Goal: Task Accomplishment & Management: Manage account settings

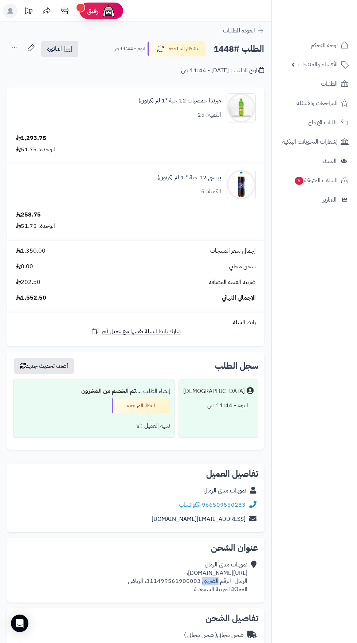
click at [323, 609] on nav "لوحة التحكم الأقسام والمنتجات المنتجات الأقسام الماركات مواصفات المنتجات مواصفا…" at bounding box center [315, 330] width 86 height 643
copy div "[URL][DOMAIN_NAME]،"
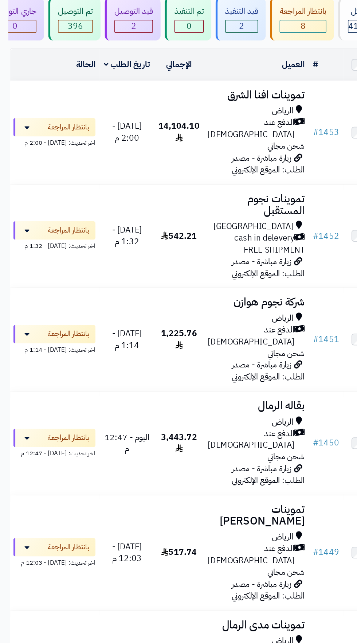
scroll to position [76, 0]
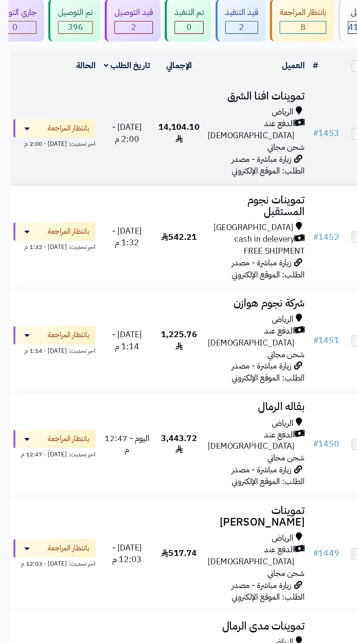
click at [185, 89] on span "الدفع عند الاستلام" at bounding box center [179, 92] width 62 height 17
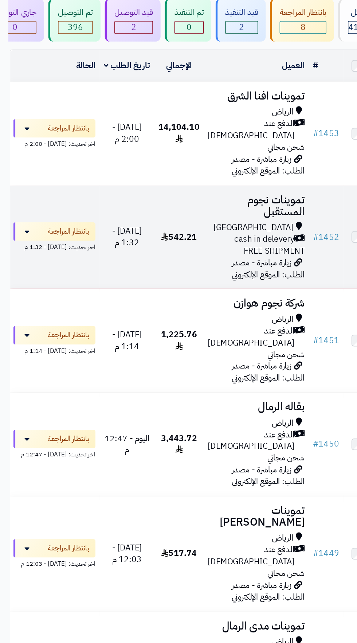
click at [192, 158] on span "[GEOGRAPHIC_DATA]" at bounding box center [180, 162] width 57 height 8
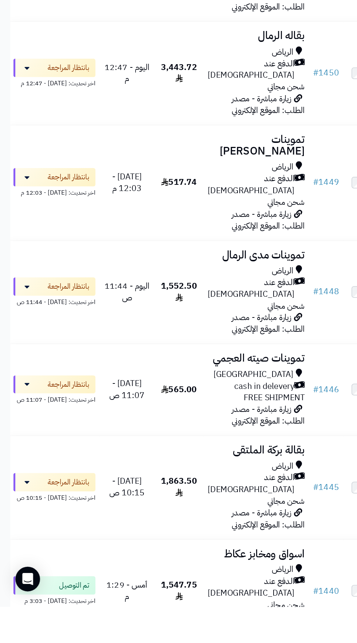
scroll to position [132, 0]
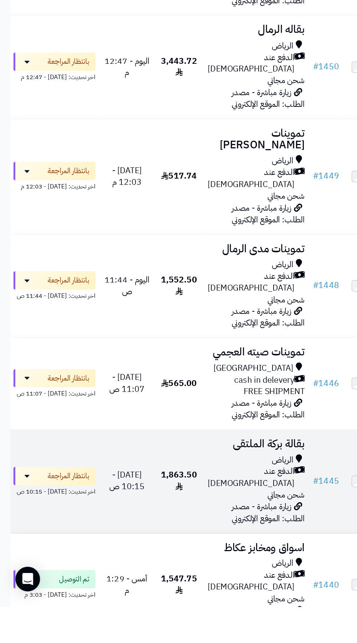
click at [178, 543] on span "الدفع عند [DEMOGRAPHIC_DATA]" at bounding box center [179, 551] width 62 height 17
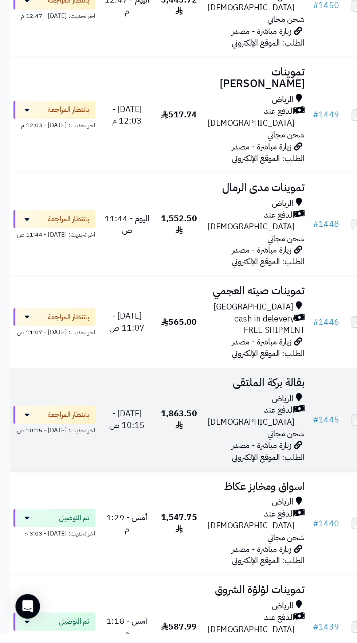
scroll to position [216, 0]
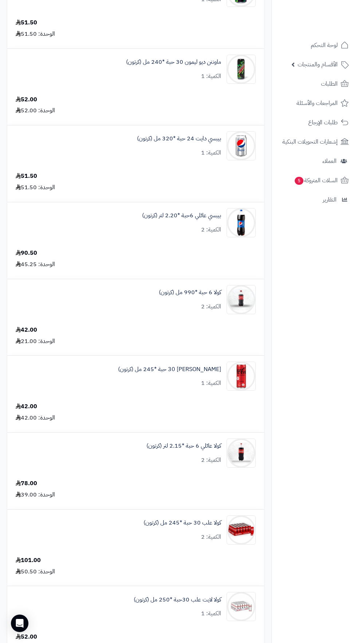
scroll to position [1082, 0]
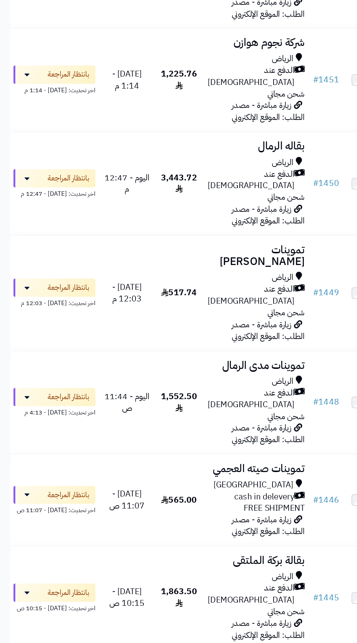
scroll to position [244, 0]
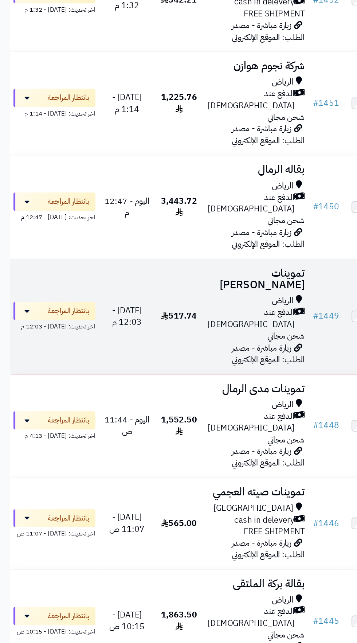
click at [178, 218] on span "الدفع عند [DEMOGRAPHIC_DATA]" at bounding box center [179, 226] width 62 height 17
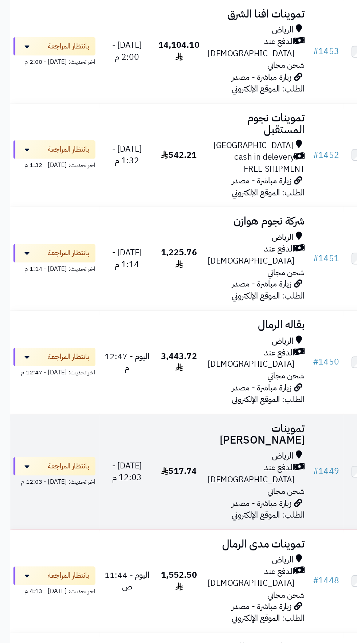
scroll to position [134, 0]
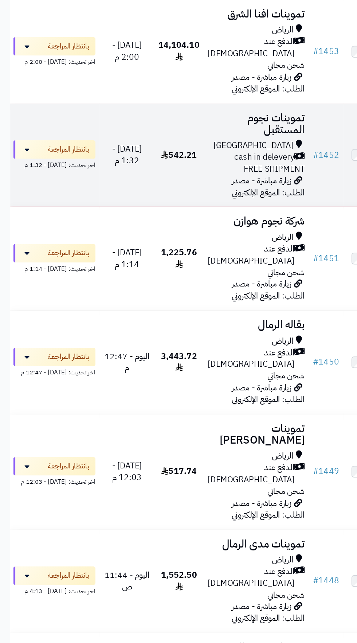
click at [192, 116] on span "FREE SHIPMENT" at bounding box center [194, 120] width 43 height 9
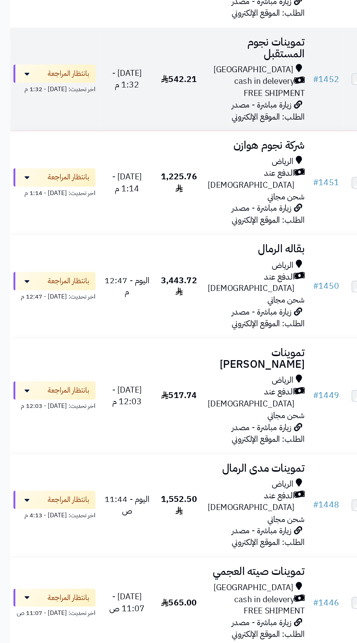
scroll to position [102, 0]
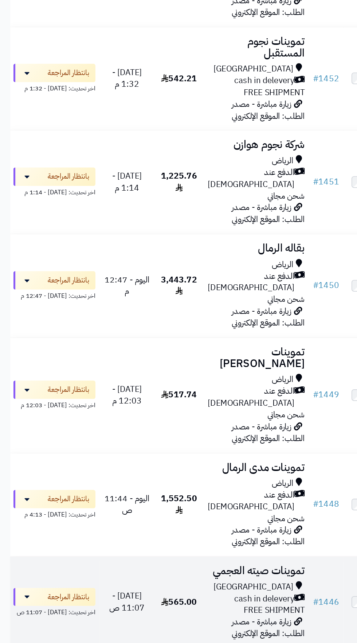
click at [168, 508] on span "cash in delevery" at bounding box center [188, 512] width 43 height 8
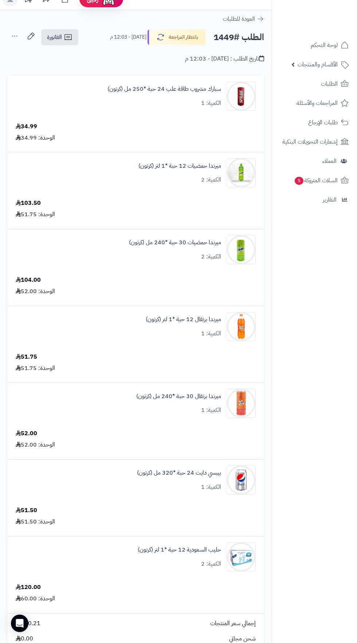
scroll to position [14, 0]
